Goal: Task Accomplishment & Management: Use online tool/utility

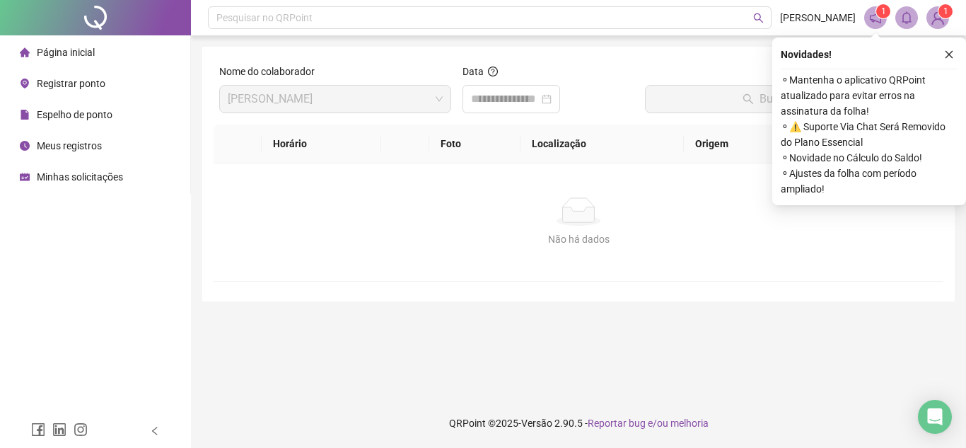
click at [63, 73] on div "Registrar ponto" at bounding box center [63, 83] width 86 height 28
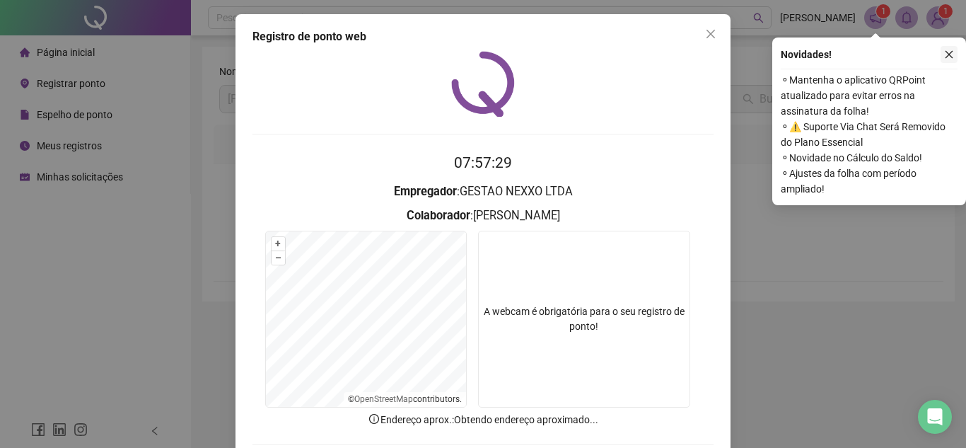
click at [949, 50] on icon "close" at bounding box center [949, 55] width 10 height 10
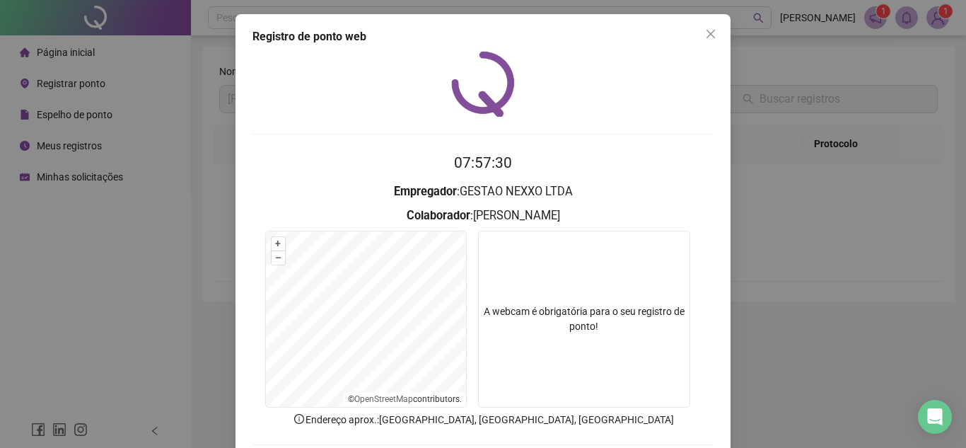
scroll to position [74, 0]
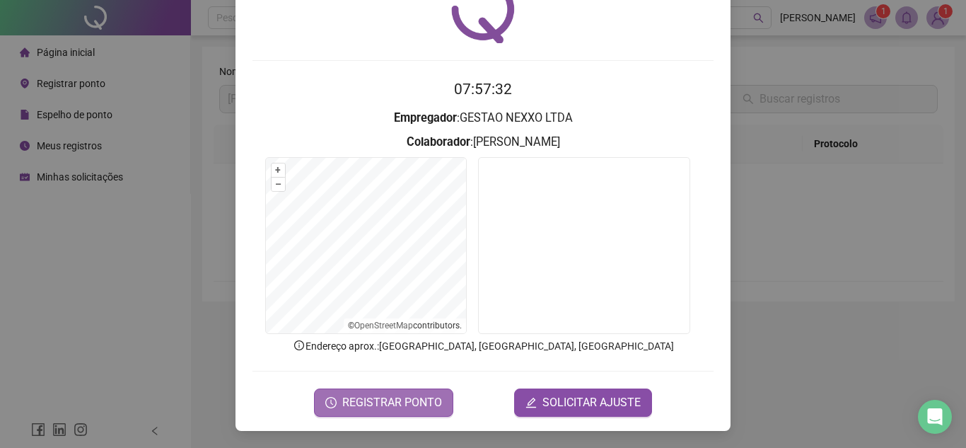
click at [406, 393] on button "REGISTRAR PONTO" at bounding box center [383, 402] width 139 height 28
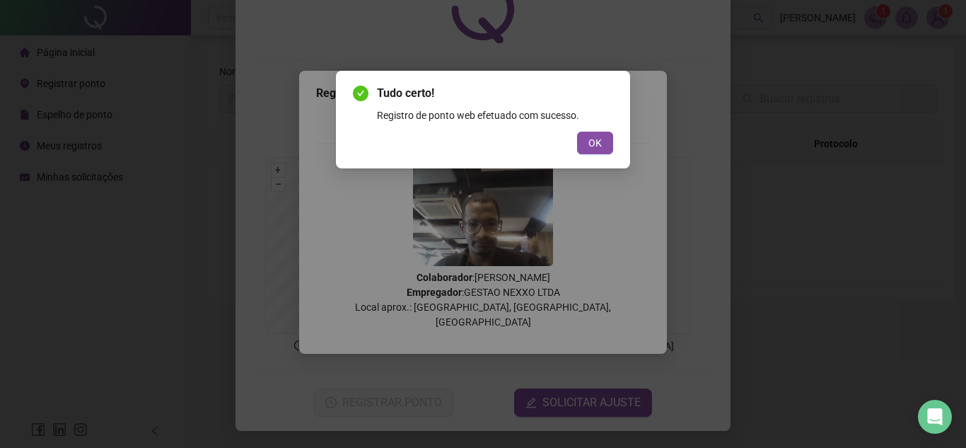
click at [614, 137] on div "Tudo certo! Registro de ponto web efetuado com sucesso. OK" at bounding box center [483, 120] width 294 height 98
click at [610, 147] on button "OK" at bounding box center [595, 143] width 36 height 23
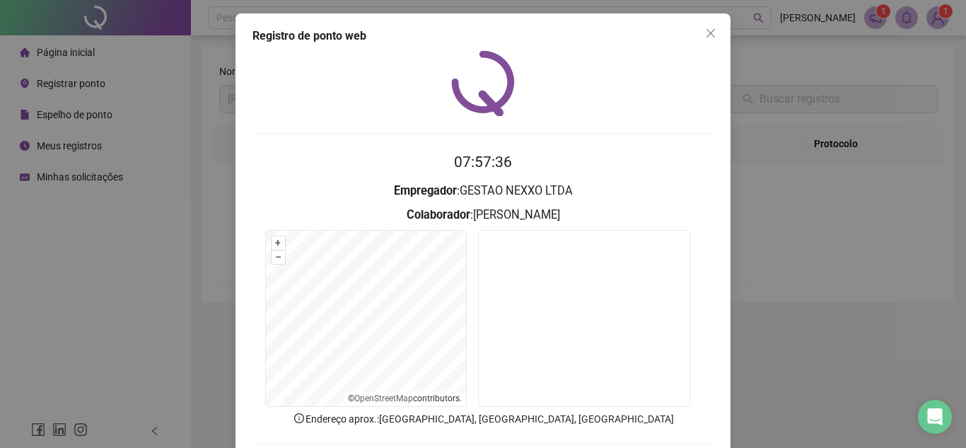
scroll to position [0, 0]
click at [712, 37] on span "Close" at bounding box center [710, 33] width 23 height 11
